Goal: Find specific page/section: Find specific page/section

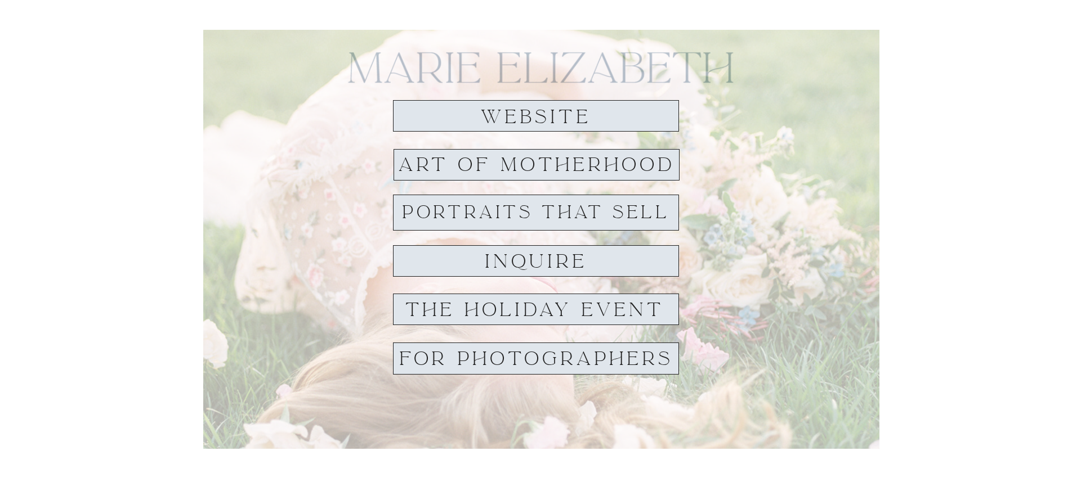
click at [417, 123] on div at bounding box center [536, 116] width 286 height 32
click at [440, 267] on div at bounding box center [536, 261] width 286 height 32
click at [488, 264] on h1 "inquire" at bounding box center [535, 262] width 117 height 20
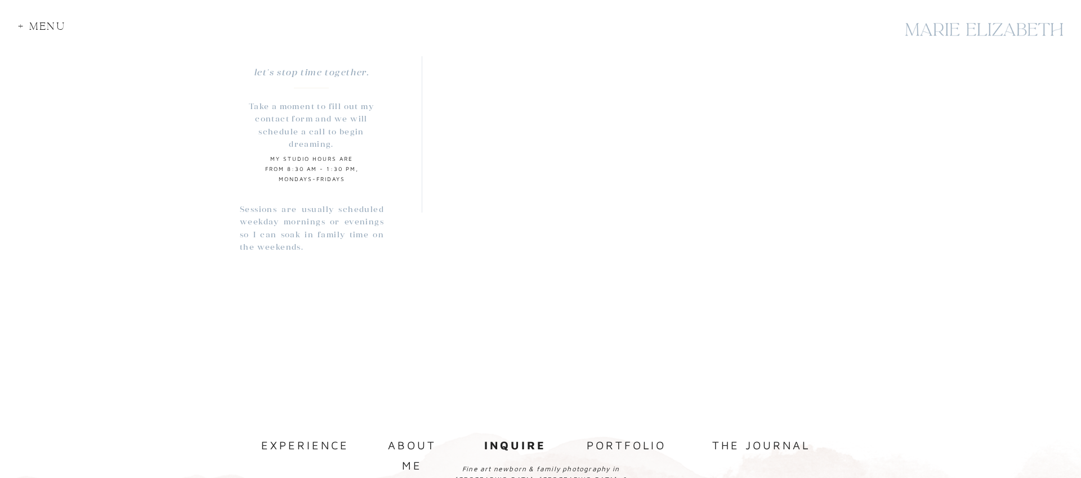
scroll to position [1093, 0]
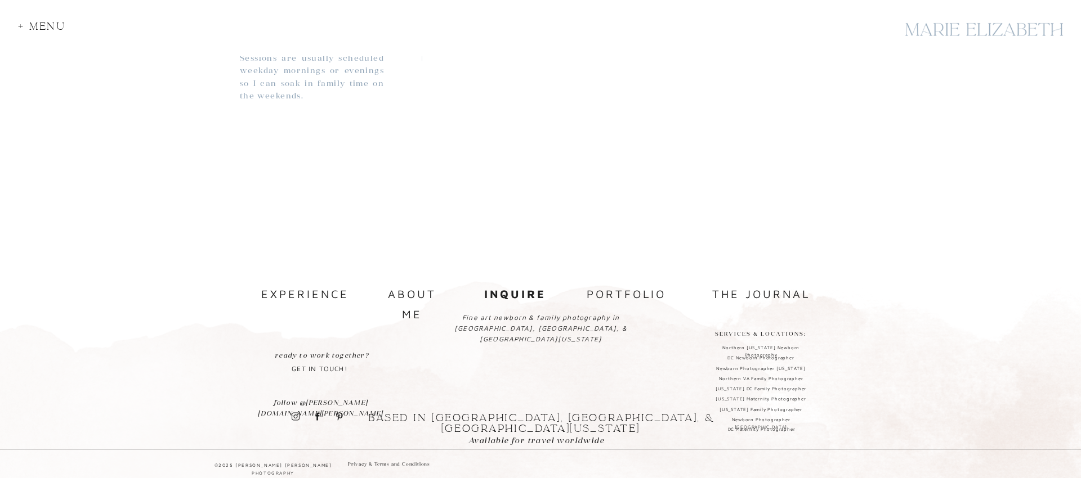
click at [56, 24] on div "+ Menu" at bounding box center [45, 28] width 55 height 15
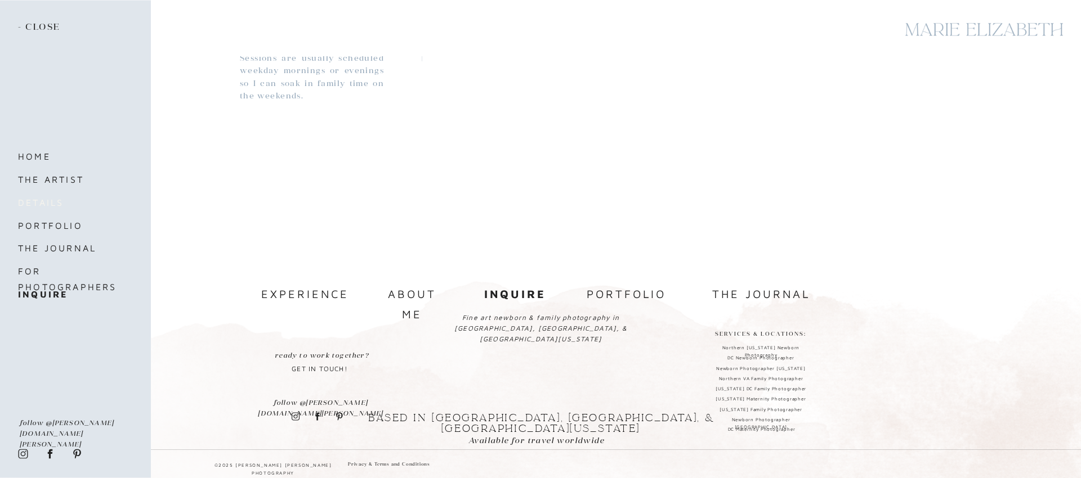
click at [27, 207] on nav "details" at bounding box center [65, 203] width 95 height 16
